Goal: Transaction & Acquisition: Purchase product/service

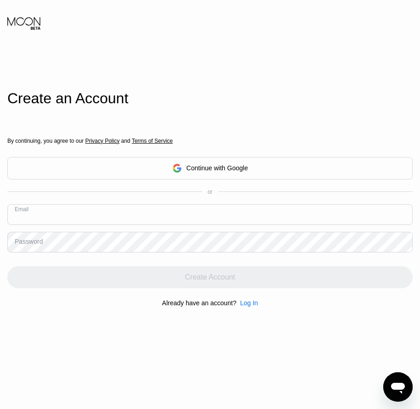
paste input "[EMAIL_ADDRESS][DOMAIN_NAME]"
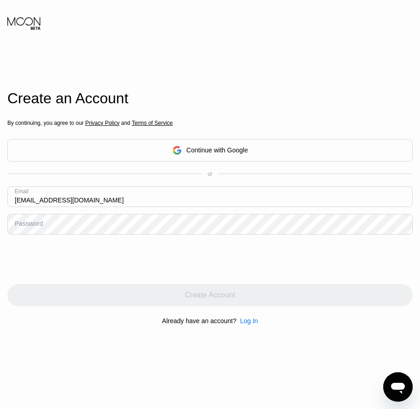
type input "[EMAIL_ADDRESS][DOMAIN_NAME]"
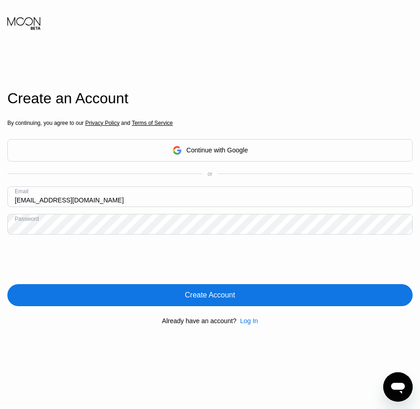
click at [208, 296] on div "Create Account" at bounding box center [210, 295] width 50 height 9
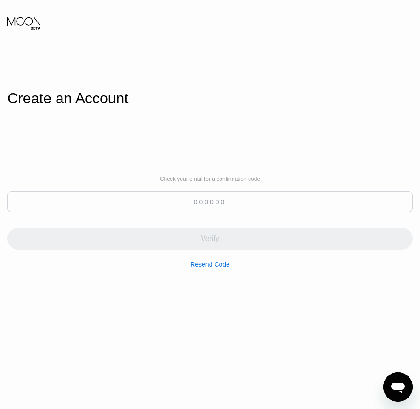
paste input "583807"
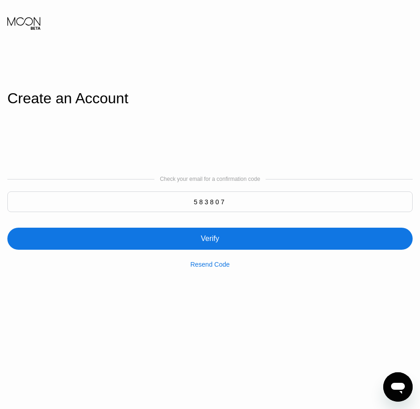
type input "583807"
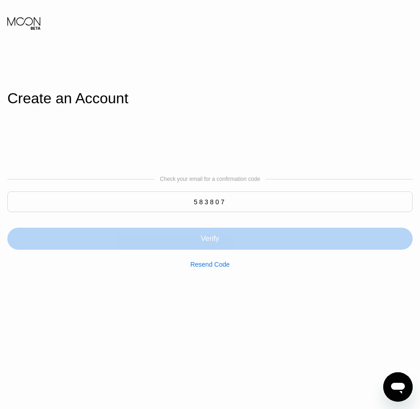
click at [209, 237] on div "Verify" at bounding box center [210, 238] width 18 height 9
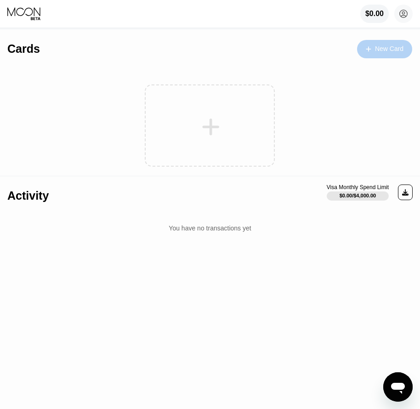
click at [373, 50] on div at bounding box center [373, 49] width 4 height 8
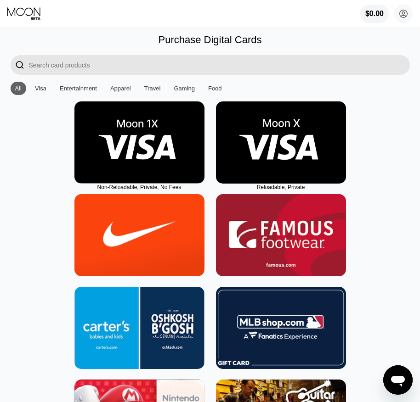
click at [284, 168] on img at bounding box center [281, 142] width 130 height 82
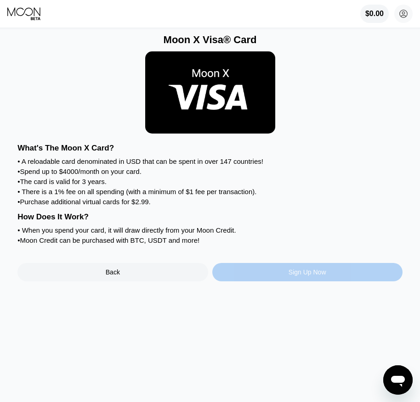
click at [296, 281] on div "Sign Up Now" at bounding box center [307, 272] width 190 height 18
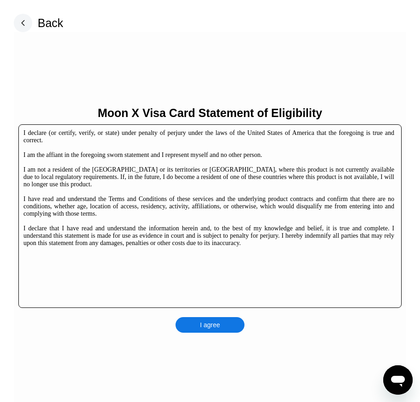
click at [214, 319] on div "I agree" at bounding box center [209, 325] width 69 height 16
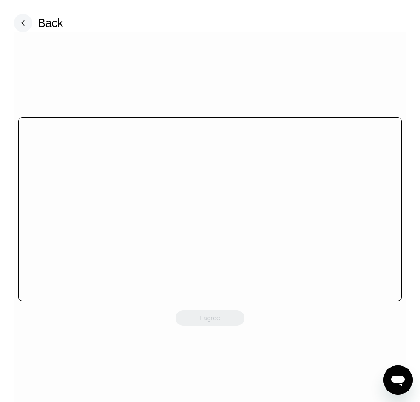
click at [215, 323] on div "I agree" at bounding box center [209, 318] width 69 height 16
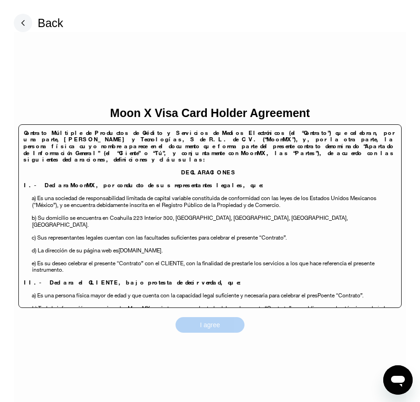
click at [215, 323] on div "I agree" at bounding box center [210, 325] width 20 height 8
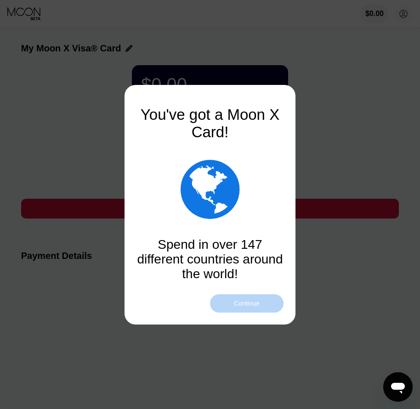
click at [253, 305] on div "Continue" at bounding box center [247, 303] width 26 height 7
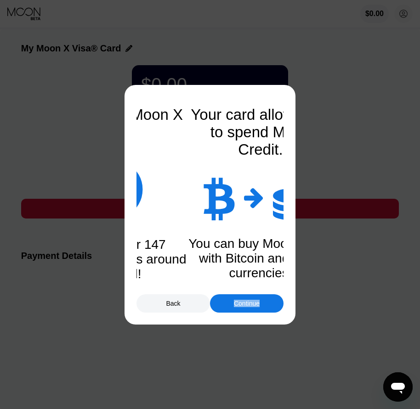
click at [253, 305] on div "Continue" at bounding box center [247, 303] width 26 height 7
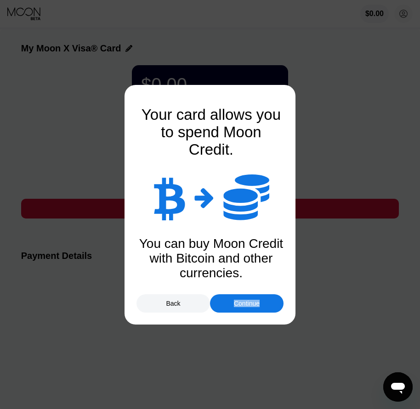
click at [253, 305] on div "Continue" at bounding box center [247, 303] width 26 height 7
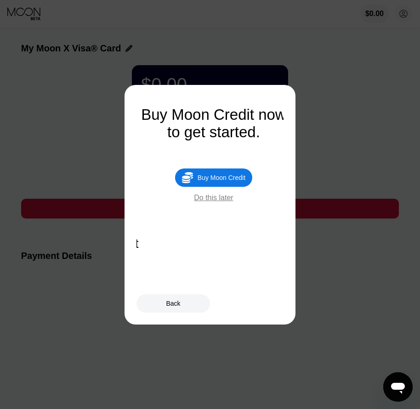
click at [238, 181] on div "Buy Moon Credit" at bounding box center [221, 177] width 48 height 7
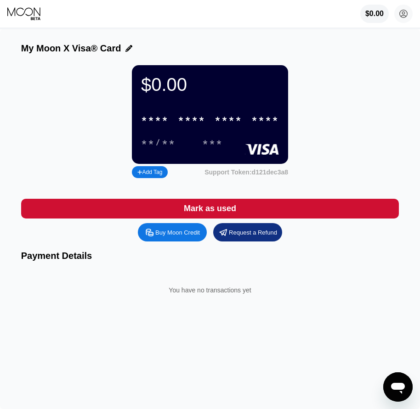
type input "0"
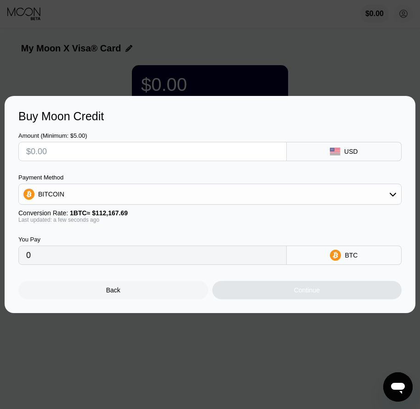
drag, startPoint x: 132, startPoint y: 295, endPoint x: 166, endPoint y: 264, distance: 46.2
click at [132, 296] on div "Back" at bounding box center [113, 290] width 190 height 18
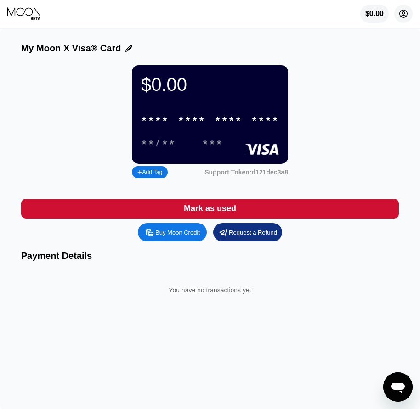
click at [403, 15] on icon at bounding box center [403, 13] width 5 height 5
